Goal: Navigation & Orientation: Understand site structure

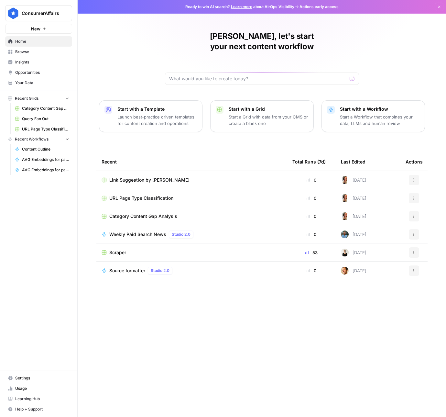
click at [67, 98] on icon "button" at bounding box center [67, 98] width 5 height 5
click at [34, 111] on span "Category Content Gap Analysis" at bounding box center [45, 109] width 47 height 6
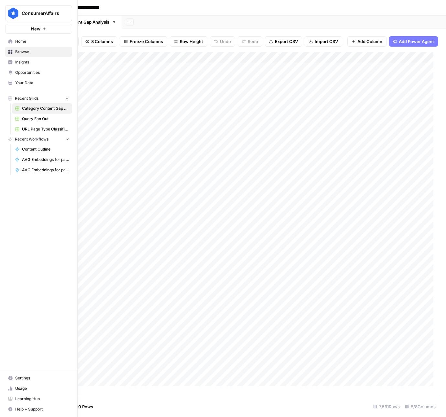
click at [41, 42] on span "Home" at bounding box center [42, 42] width 54 height 6
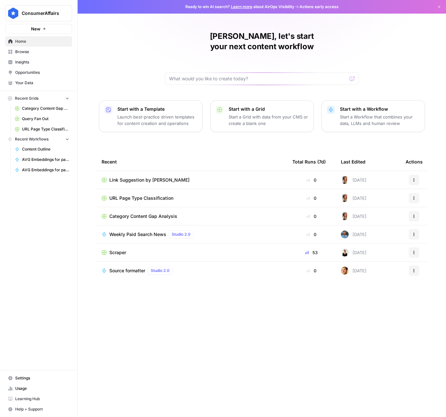
click at [33, 84] on span "Your Data" at bounding box center [42, 83] width 54 height 6
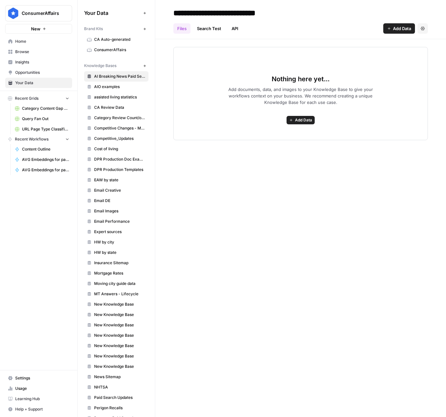
click at [33, 62] on span "Insights" at bounding box center [42, 62] width 54 height 6
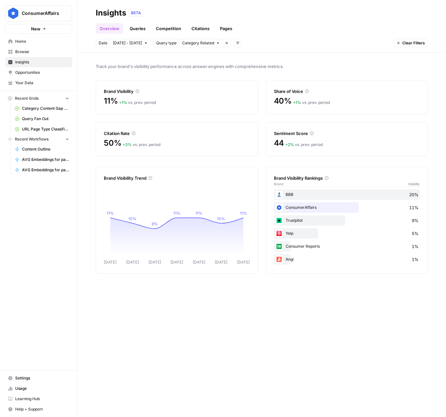
click at [135, 28] on link "Queries" at bounding box center [138, 28] width 24 height 10
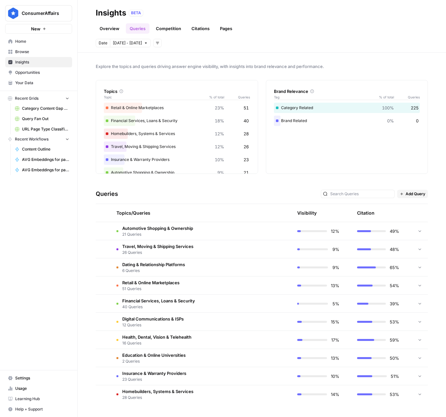
click at [30, 51] on span "Browse" at bounding box center [42, 52] width 54 height 6
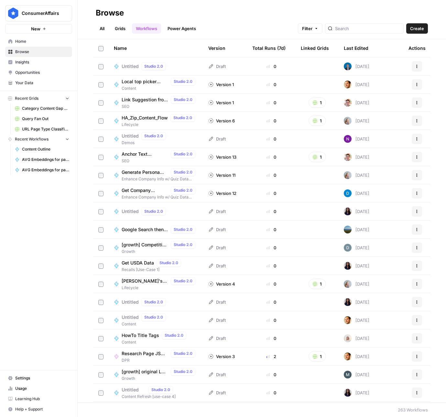
click at [122, 31] on link "Grids" at bounding box center [120, 28] width 18 height 10
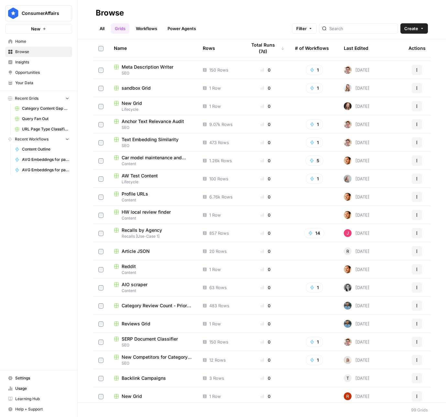
scroll to position [852, 0]
